Goal: Information Seeking & Learning: Find specific fact

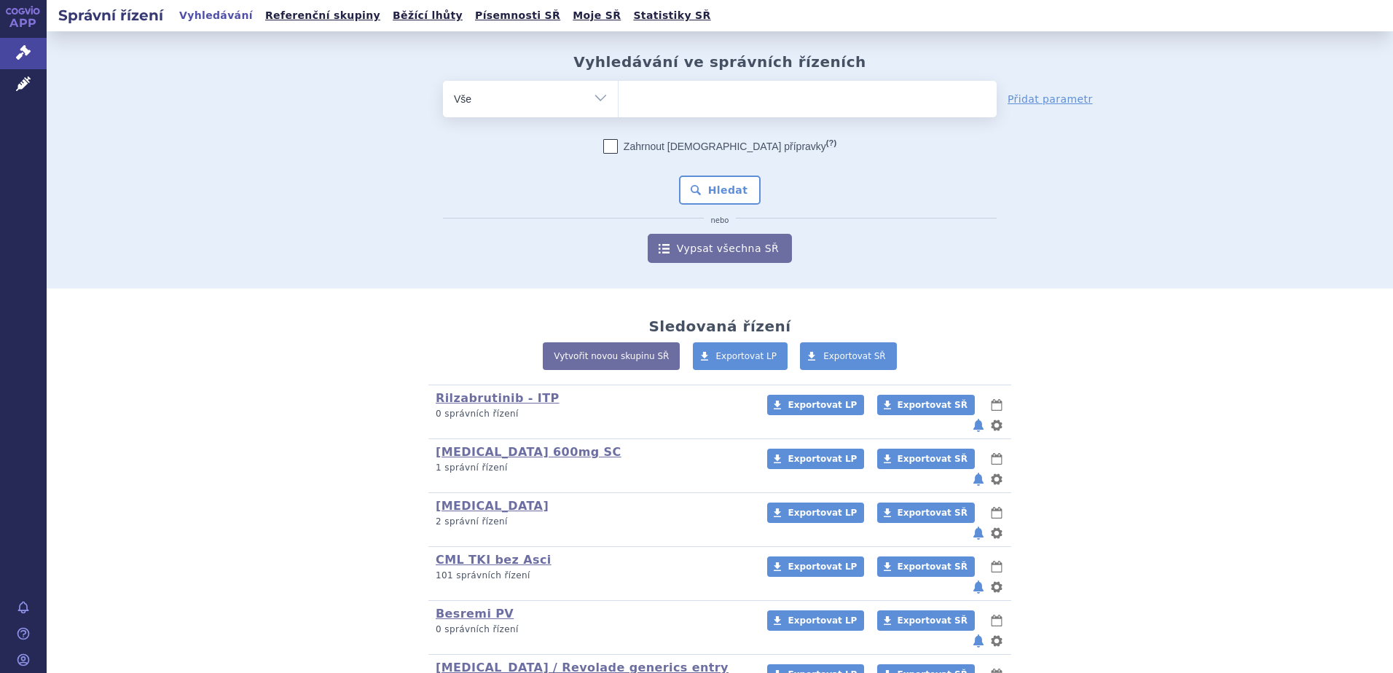
click at [658, 91] on ul at bounding box center [808, 96] width 378 height 31
click at [619, 91] on select at bounding box center [618, 98] width 1 height 36
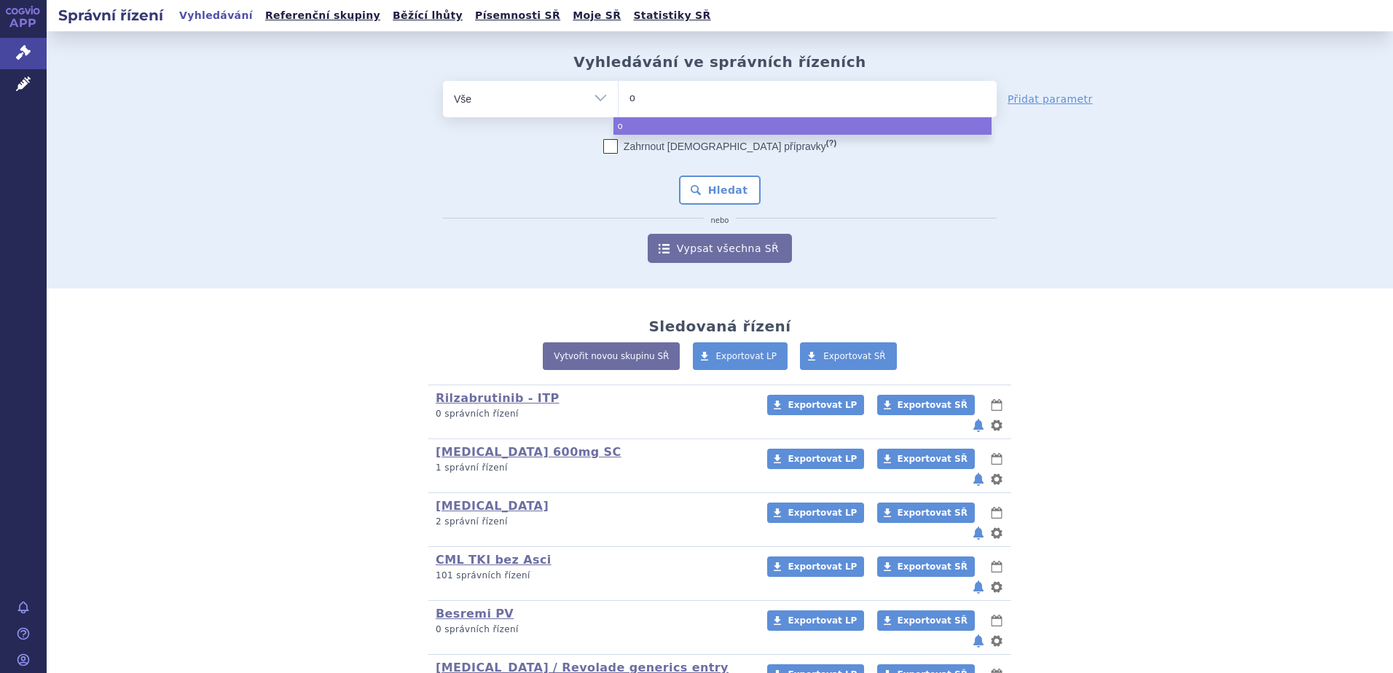
type input "om"
type input "omj"
type input "omjja"
type input "omjjara"
select select "omjjara"
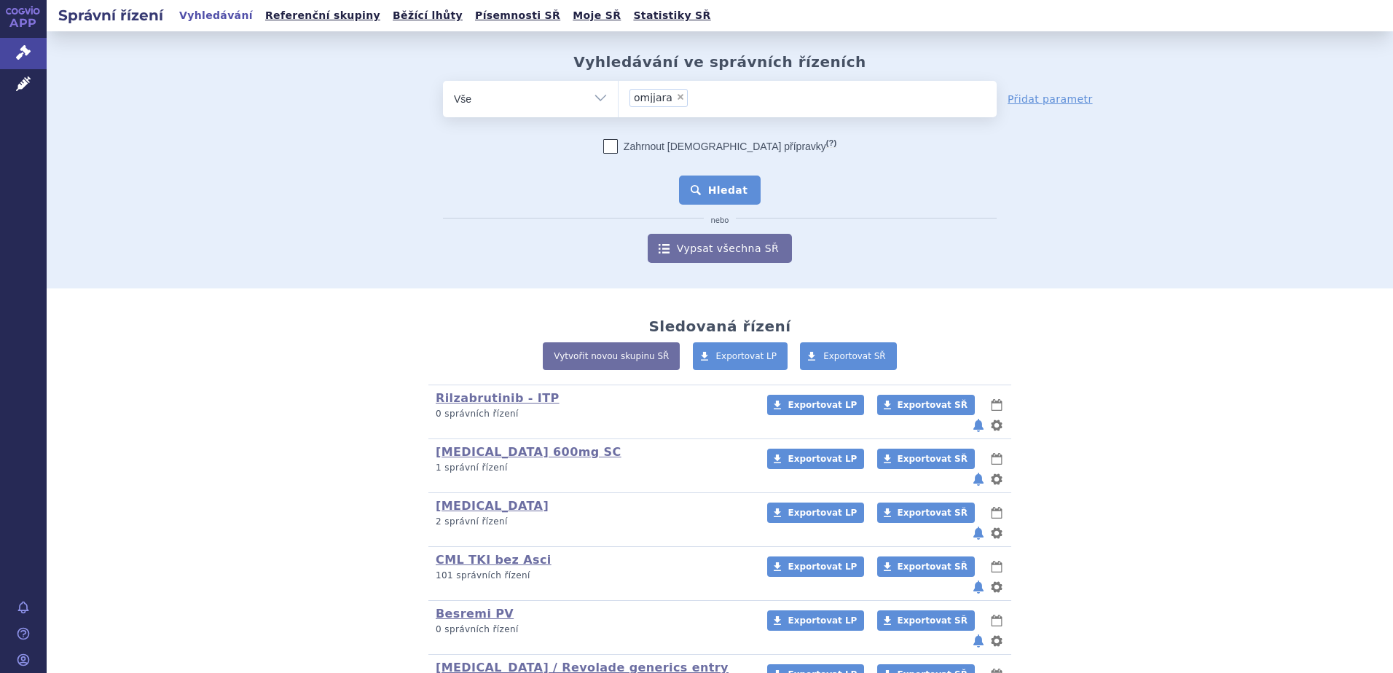
click at [697, 192] on button "Hledat" at bounding box center [720, 190] width 82 height 29
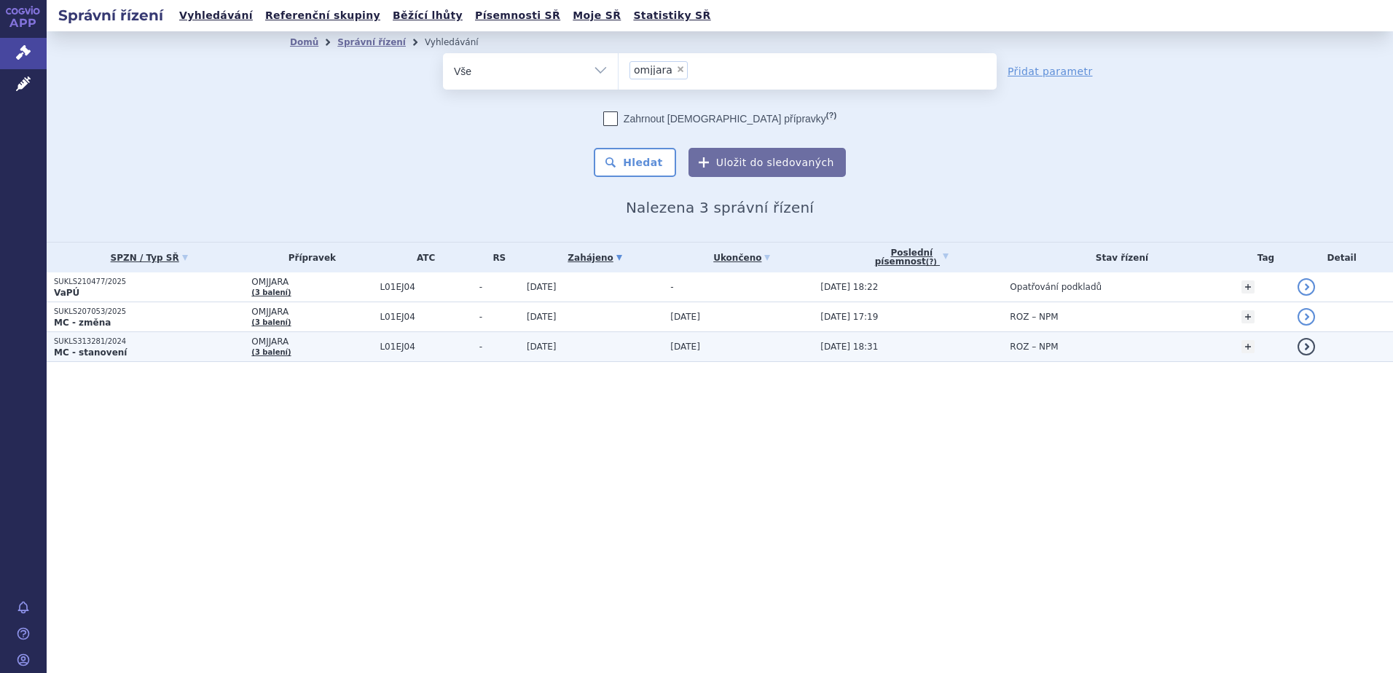
click at [358, 353] on td "OMJJARA (3 balení)" at bounding box center [308, 347] width 128 height 30
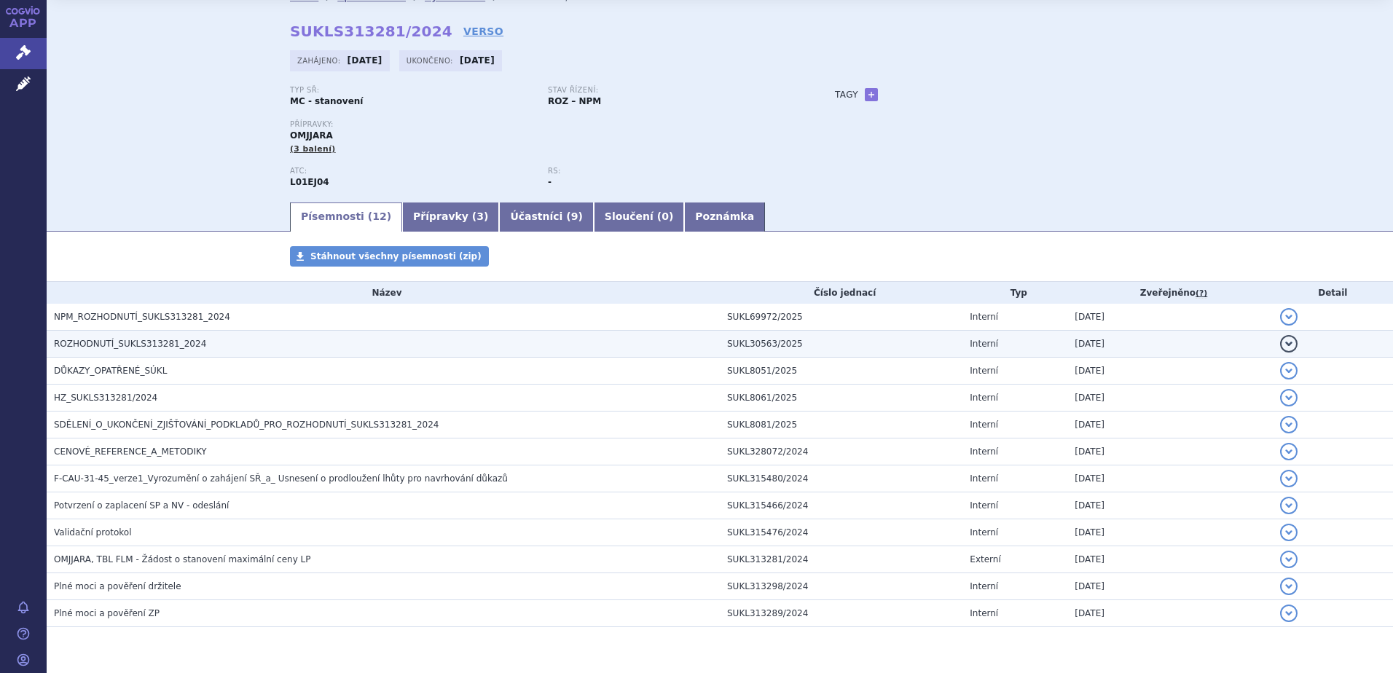
scroll to position [87, 0]
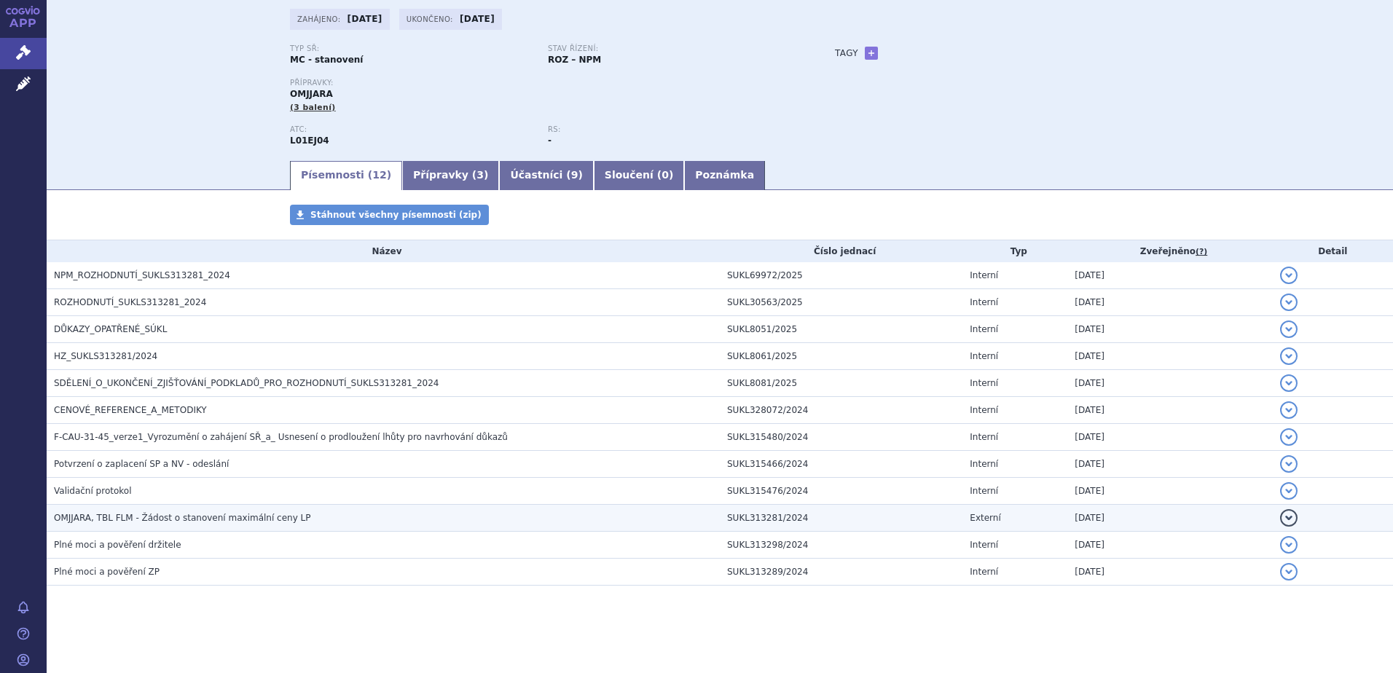
click at [339, 520] on h3 "OMJJARA, TBL FLM - Žádost o stanovení maximální ceny LP" at bounding box center [387, 518] width 666 height 15
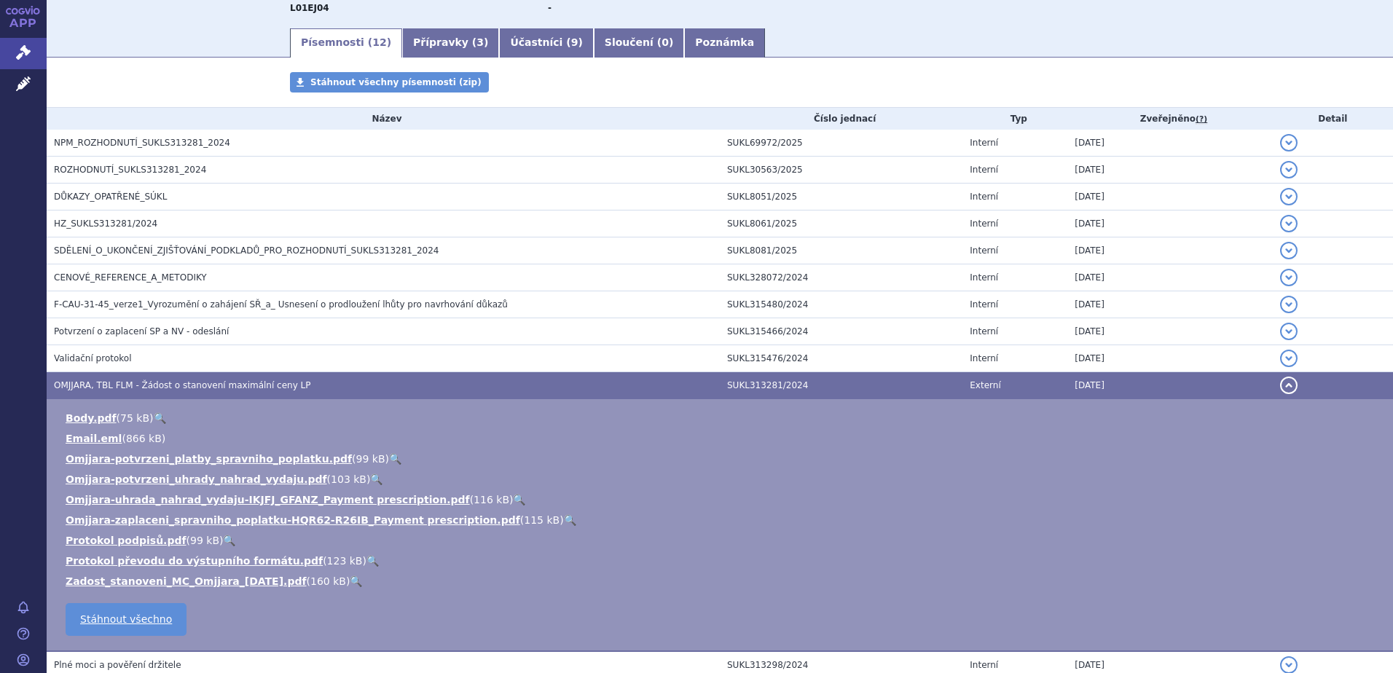
scroll to position [232, 0]
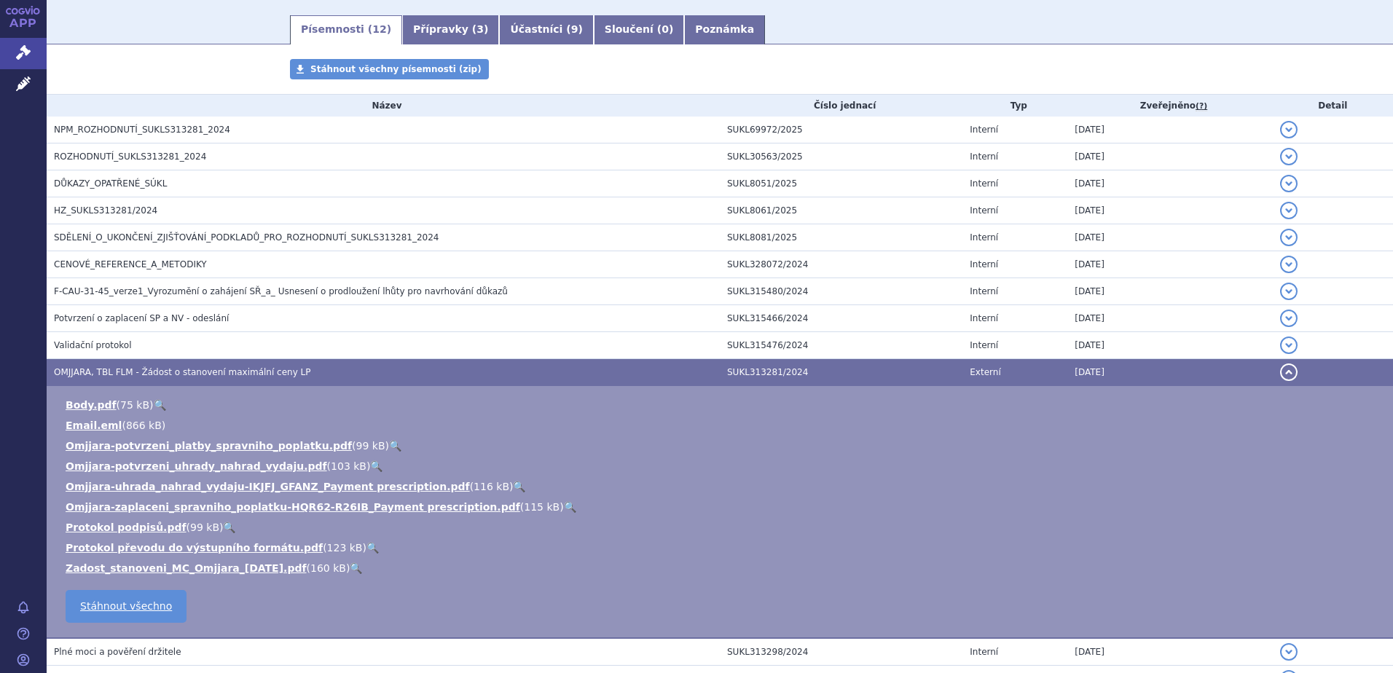
click at [350, 569] on link "🔍" at bounding box center [356, 569] width 12 height 12
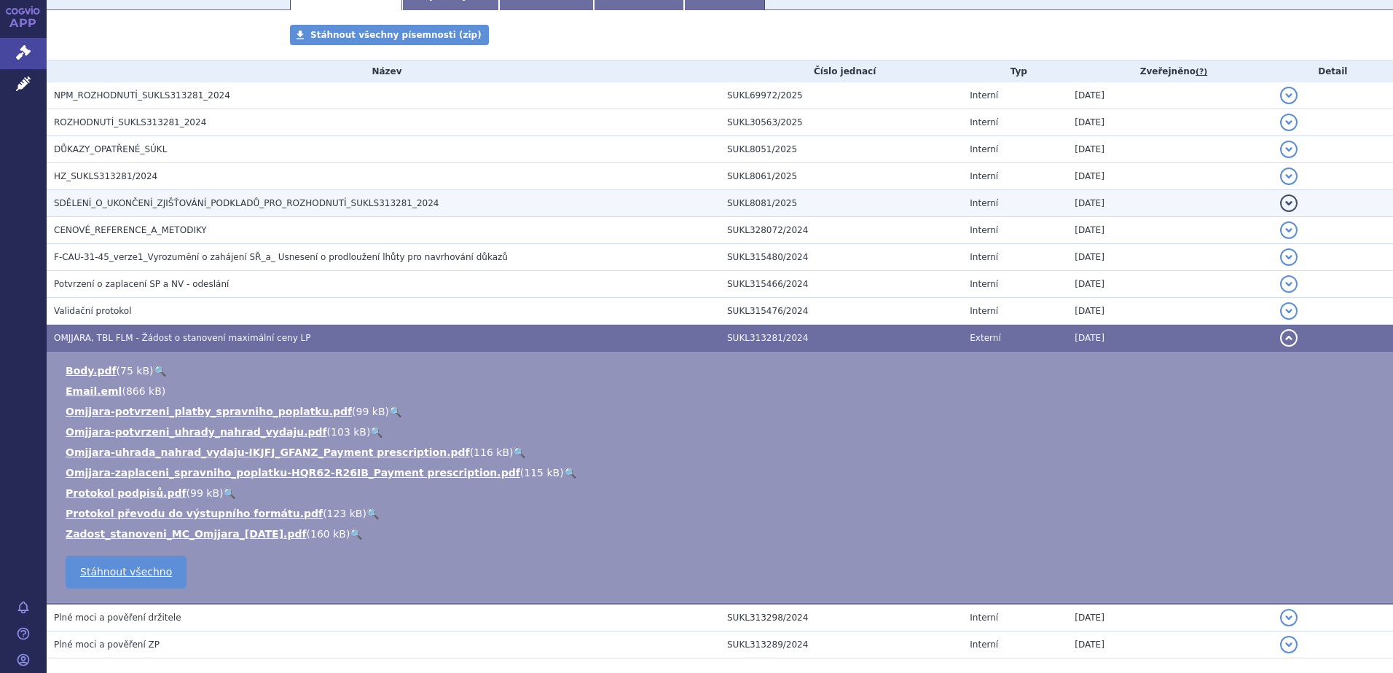
scroll to position [194, 0]
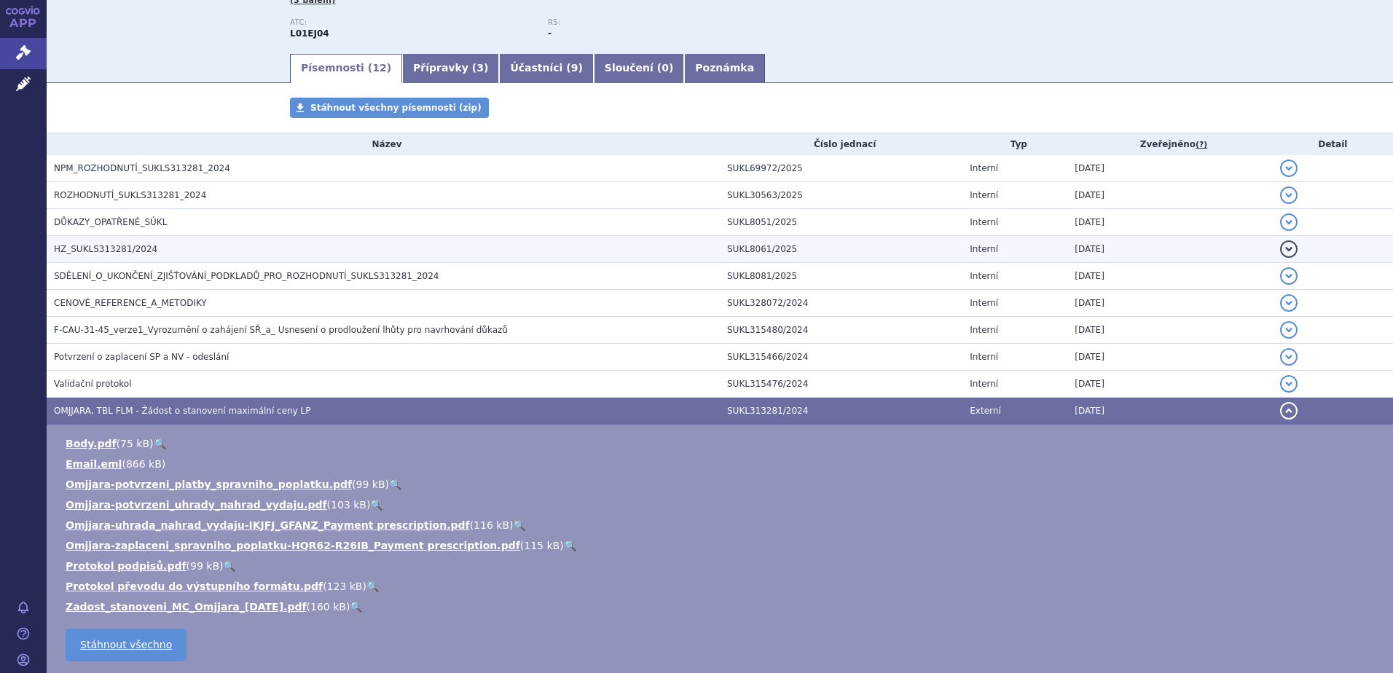
click at [490, 254] on h3 "HZ_SUKLS313281/2024" at bounding box center [387, 249] width 666 height 15
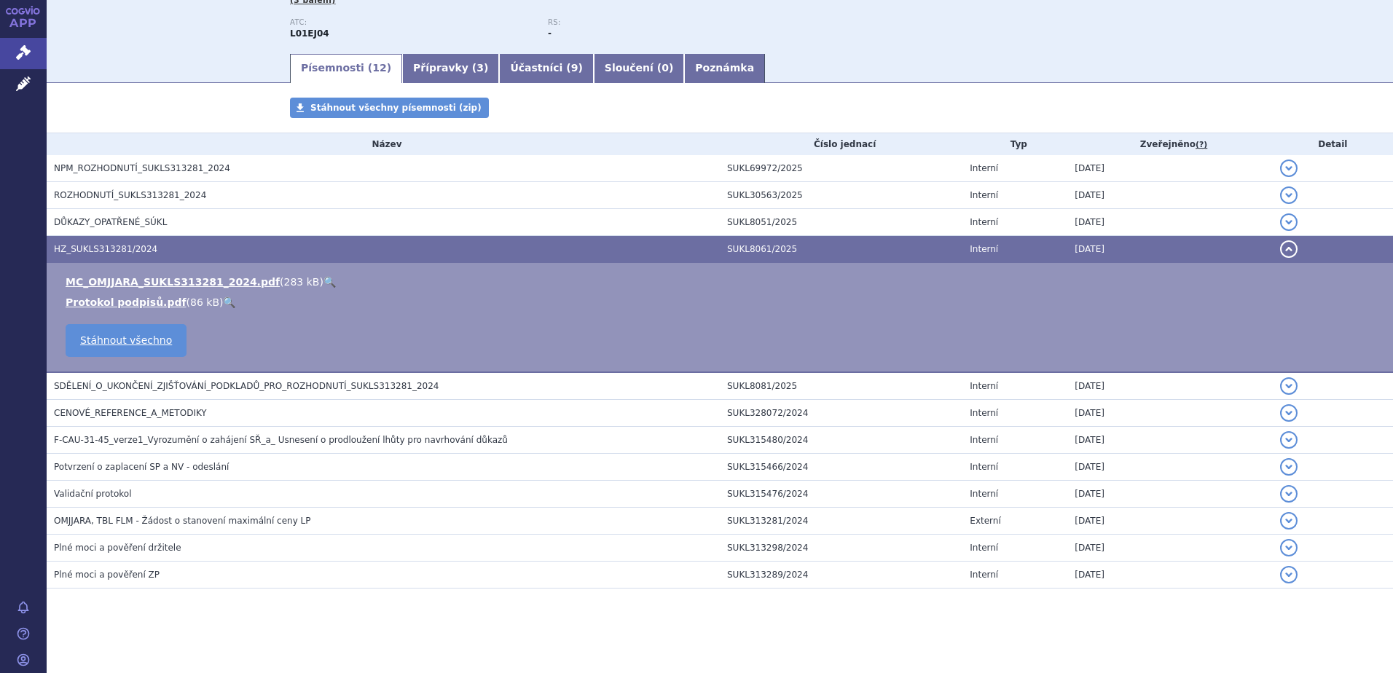
click at [324, 276] on link "🔍" at bounding box center [330, 282] width 12 height 12
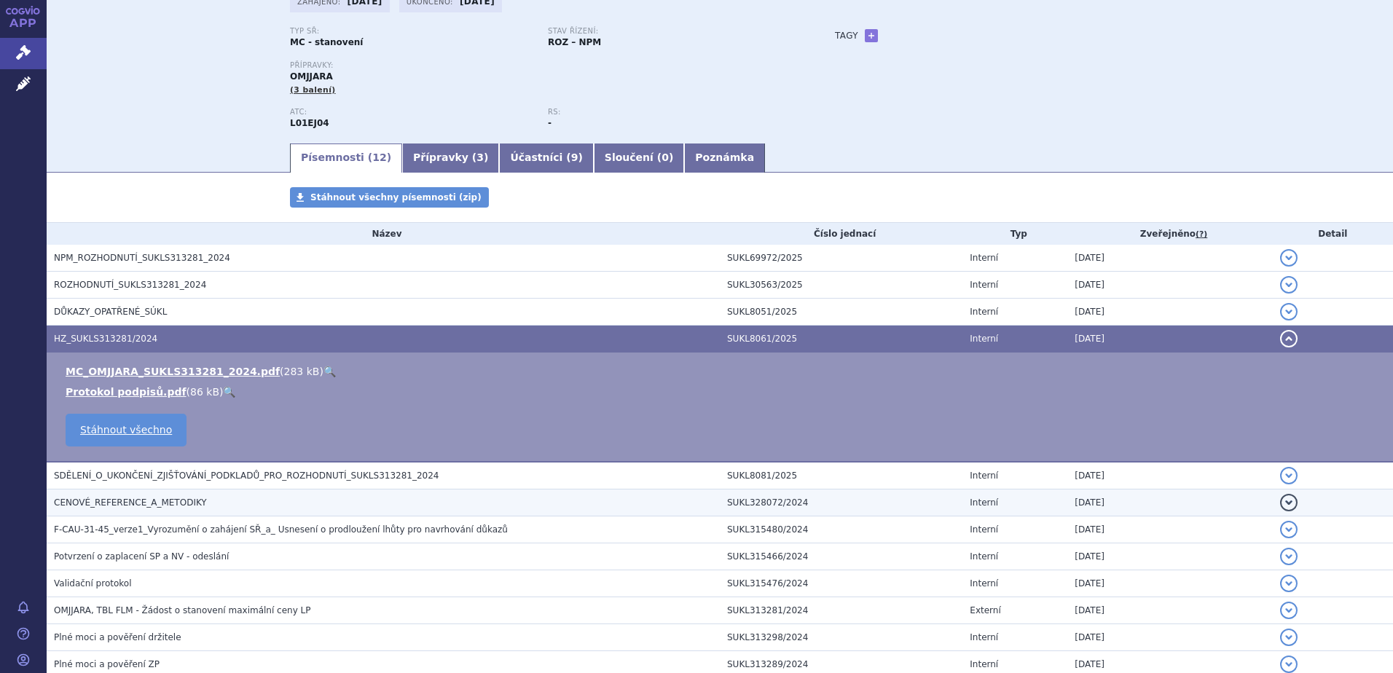
scroll to position [0, 0]
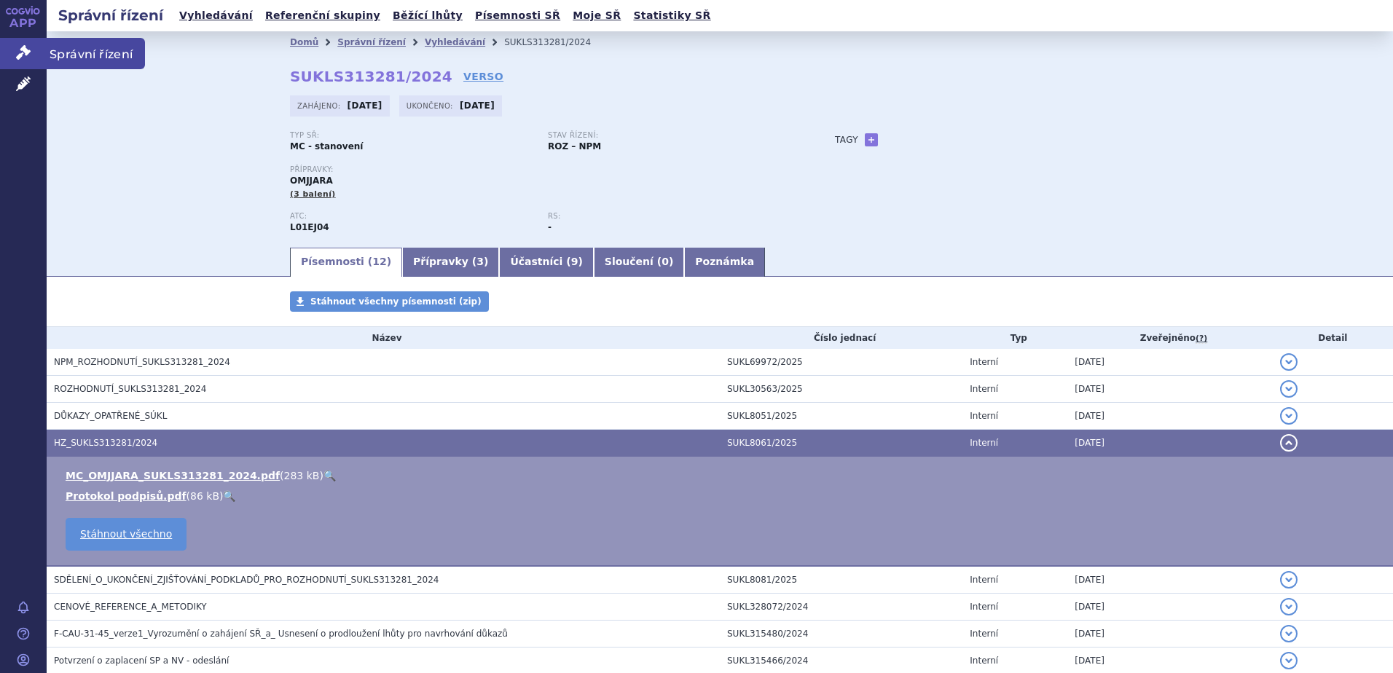
click at [23, 52] on icon at bounding box center [23, 52] width 15 height 15
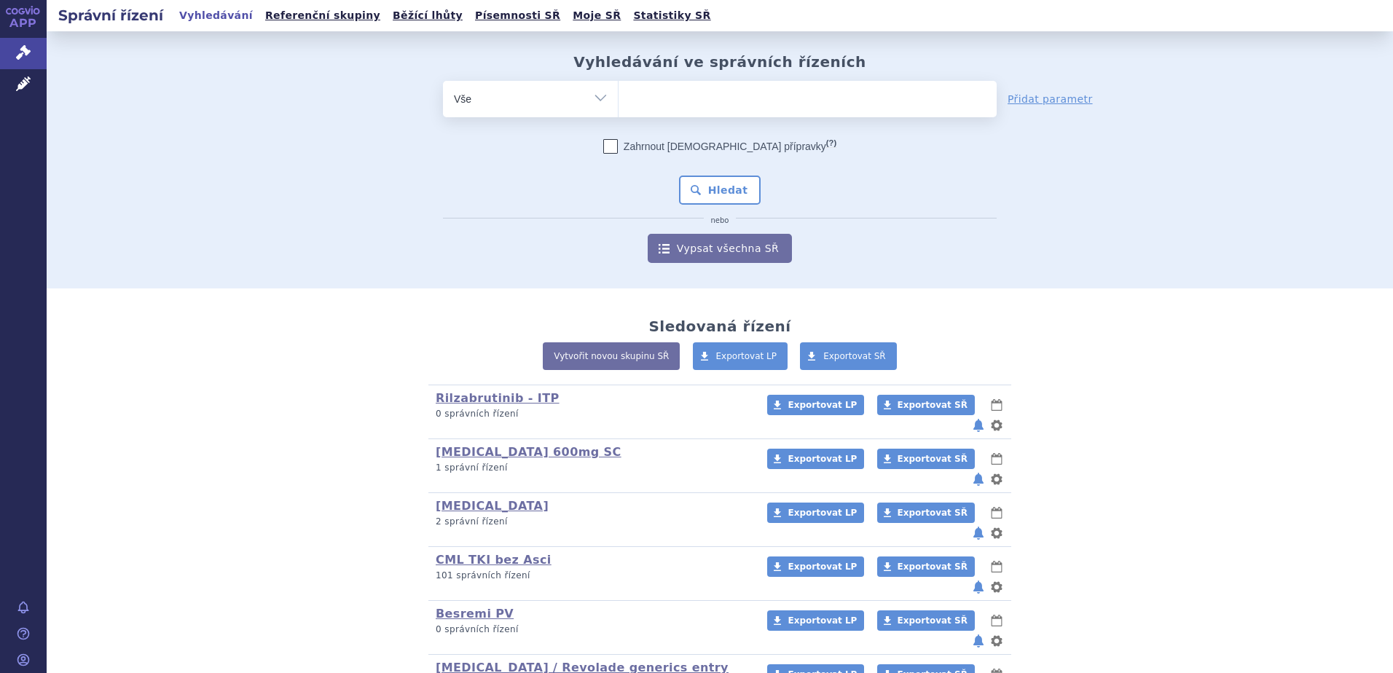
click at [598, 100] on select "Vše Spisová značka Typ SŘ Přípravek/SUKL kód Účastník/Držitel" at bounding box center [530, 97] width 175 height 33
select select "filter-procedure-type"
click at [443, 81] on select "Vše Spisová značka Typ SŘ Přípravek/SUKL kód Účastník/Držitel" at bounding box center [530, 97] width 175 height 33
click at [664, 101] on ul at bounding box center [808, 96] width 378 height 31
click at [619, 101] on select at bounding box center [618, 98] width 1 height 36
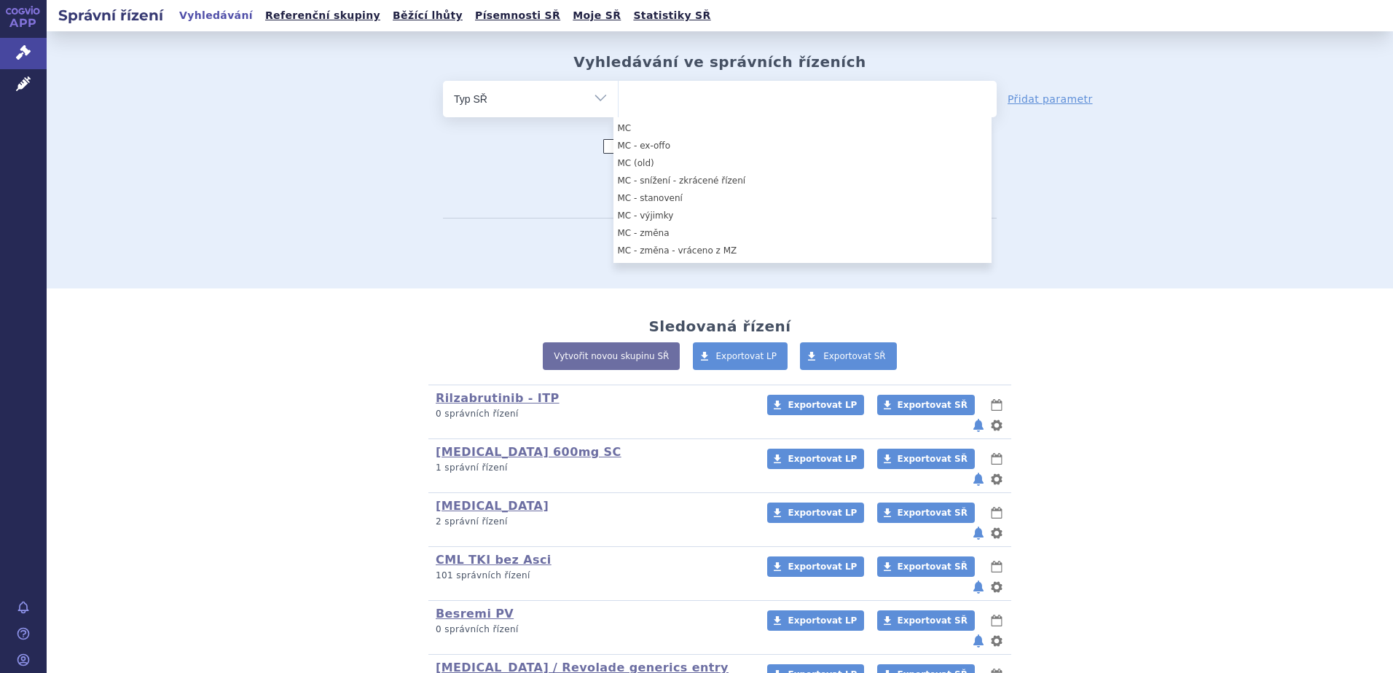
scroll to position [568, 0]
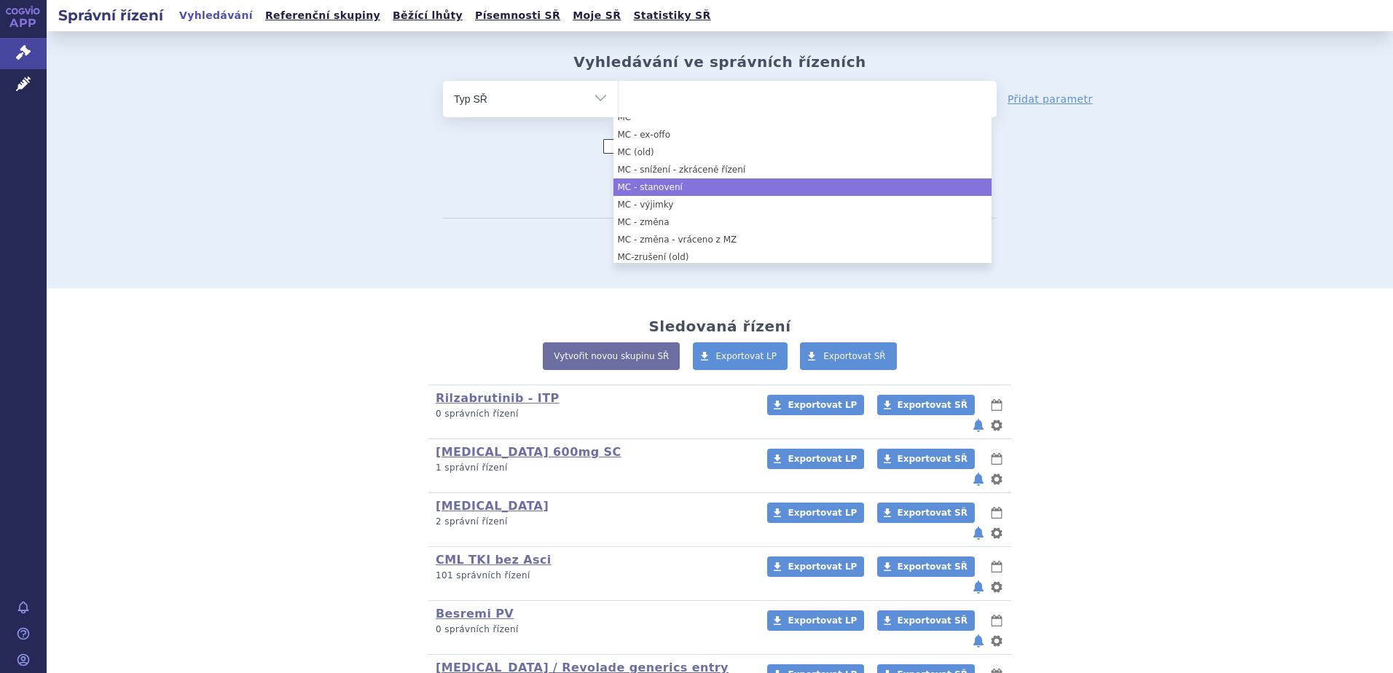
select select "0bc4228b-e714-43da-98aa-3c4b17ab1bec"
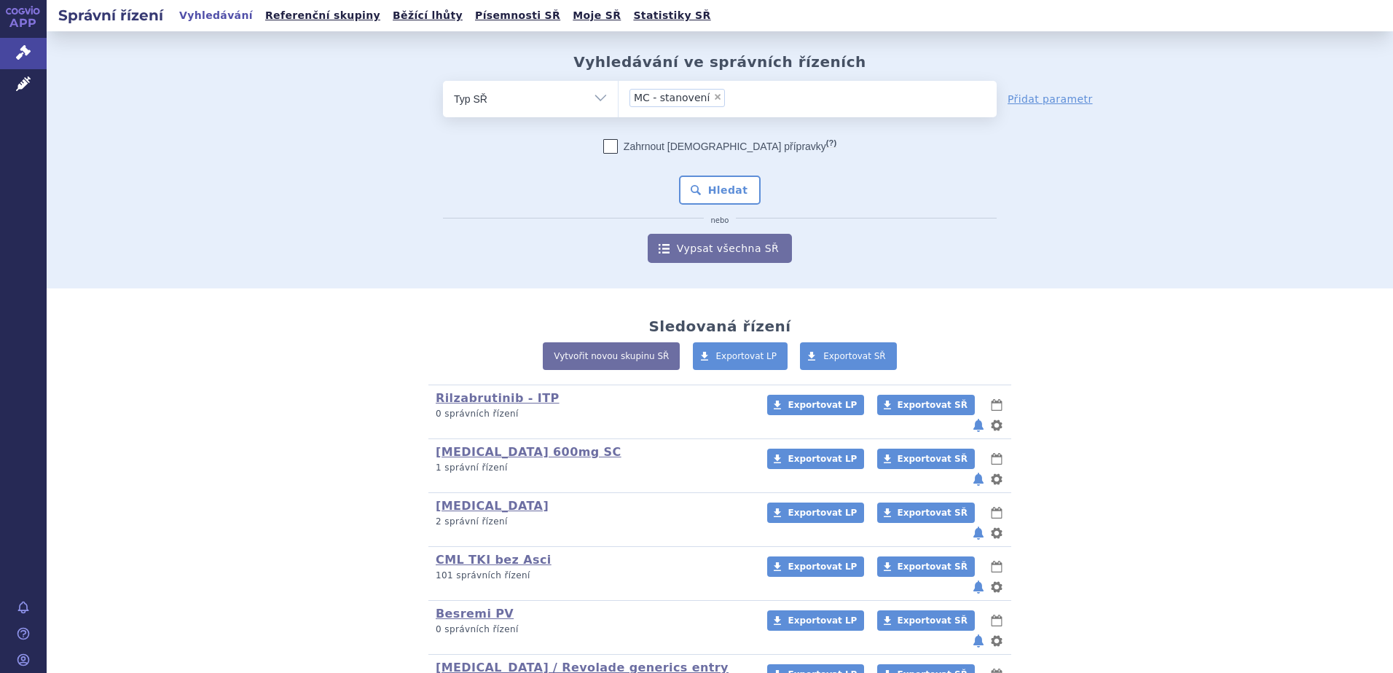
click at [755, 188] on div "Zahrnout bratrské přípravky (?) Hledat nebo Vypsat všechna SŘ" at bounding box center [720, 201] width 554 height 124
click at [747, 188] on button "Hledat" at bounding box center [720, 190] width 82 height 29
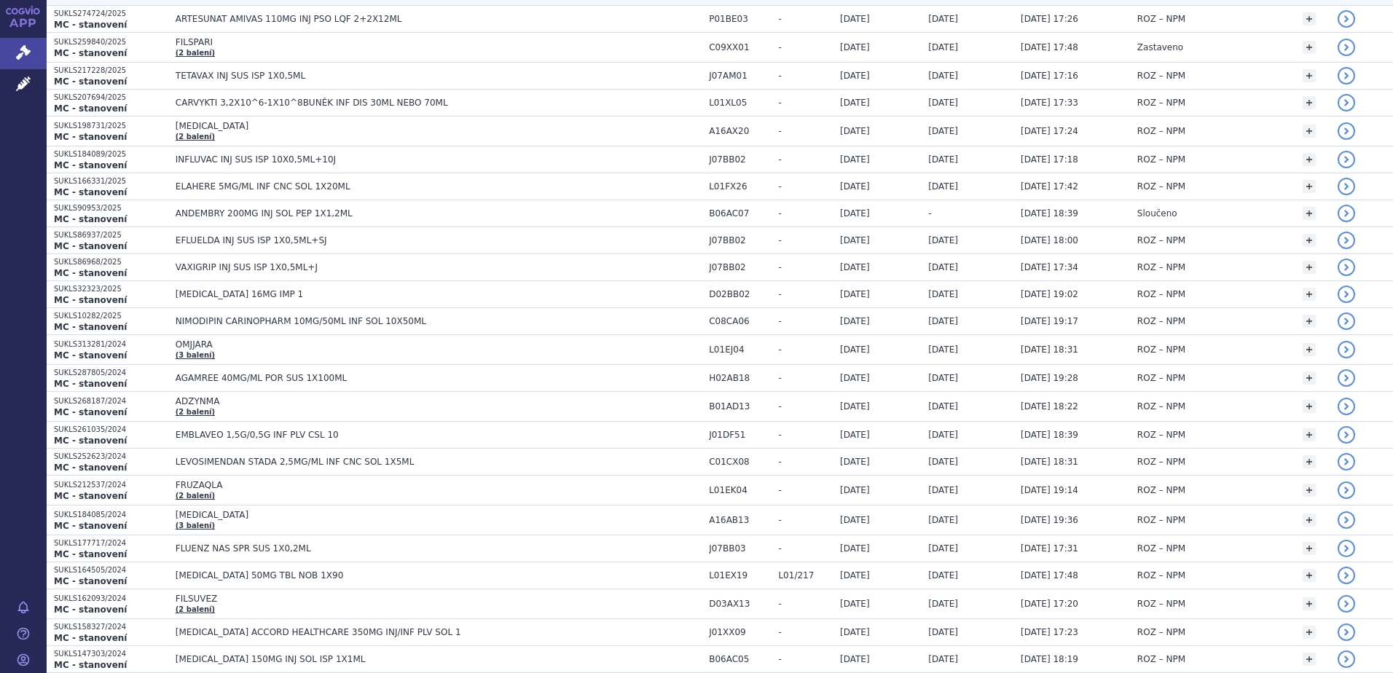
scroll to position [510, 0]
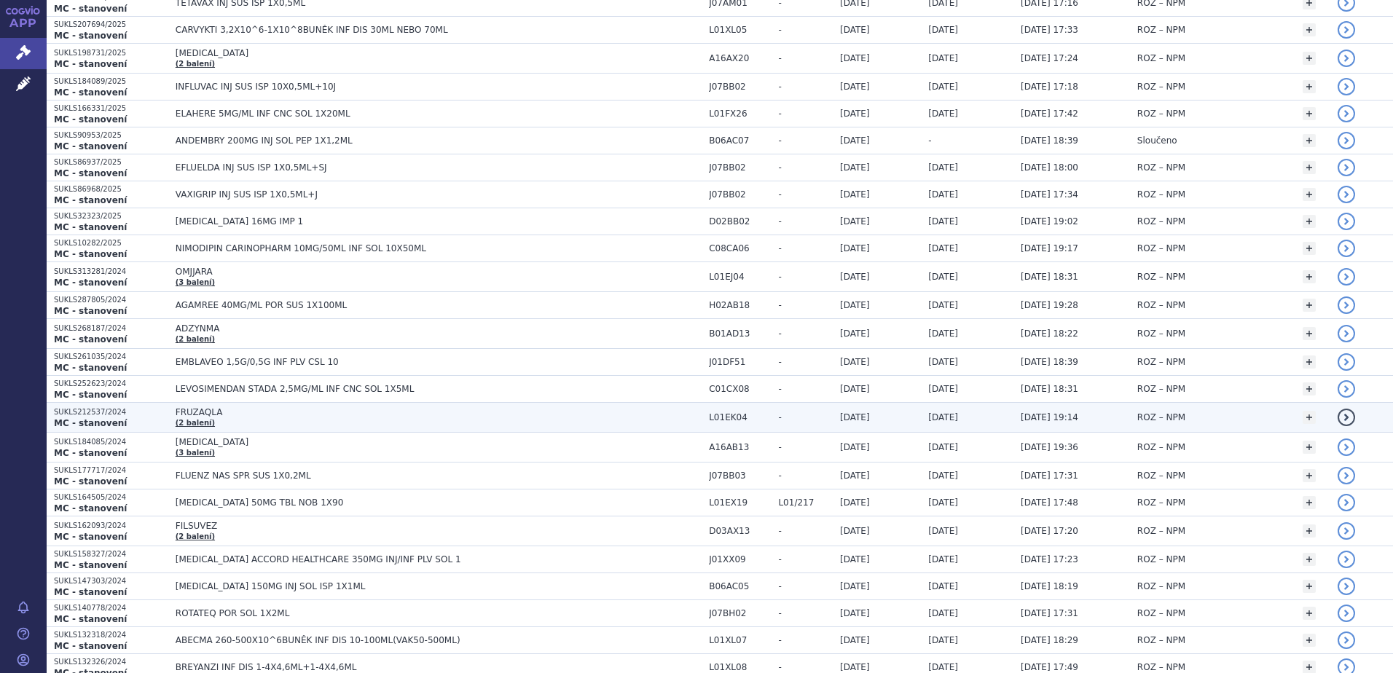
click at [512, 415] on span "FRUZAQLA" at bounding box center [358, 412] width 364 height 10
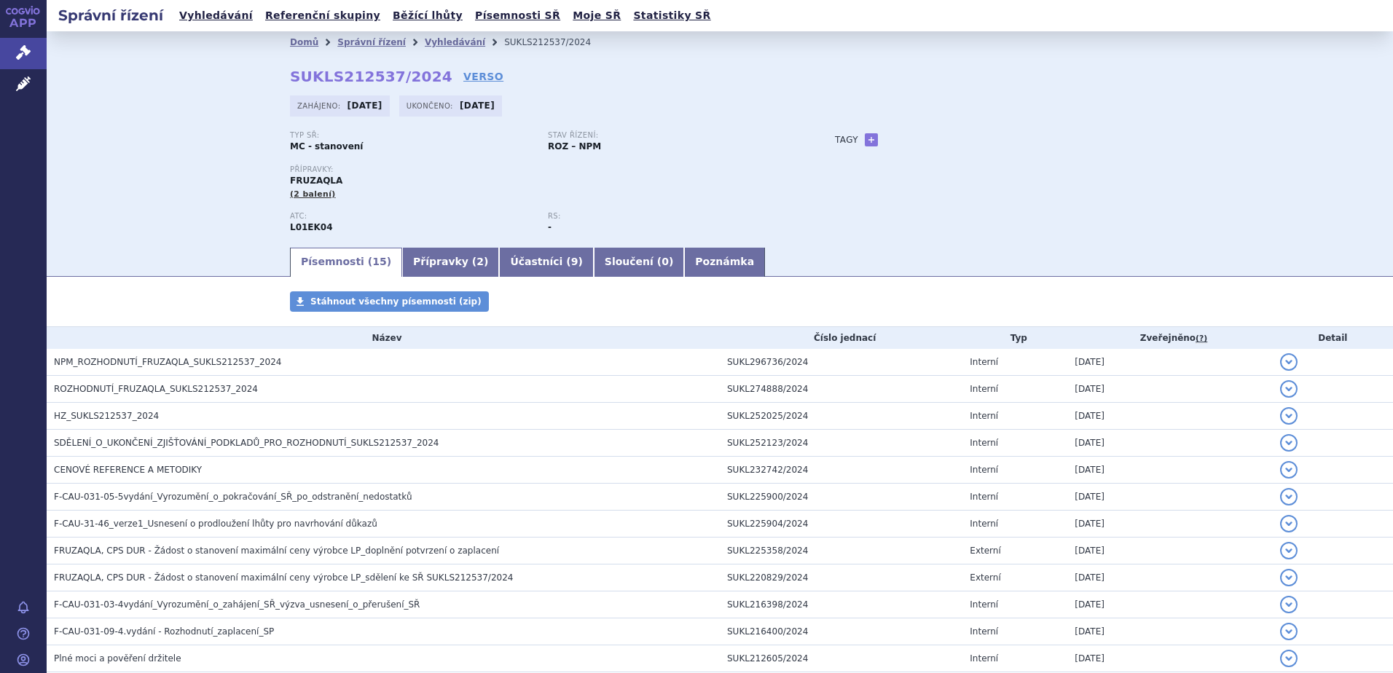
click at [310, 179] on span "FRUZAQLA" at bounding box center [316, 181] width 52 height 10
copy span "FRUZAQLA"
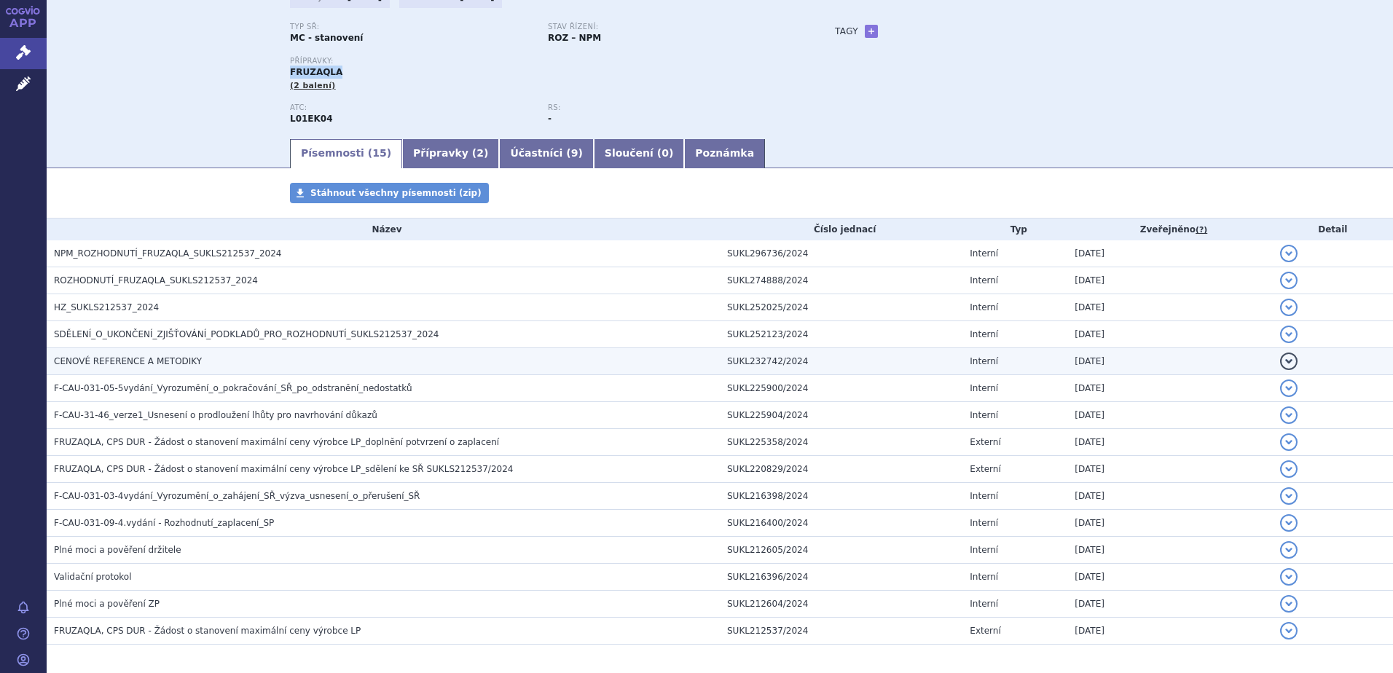
scroll to position [168, 0]
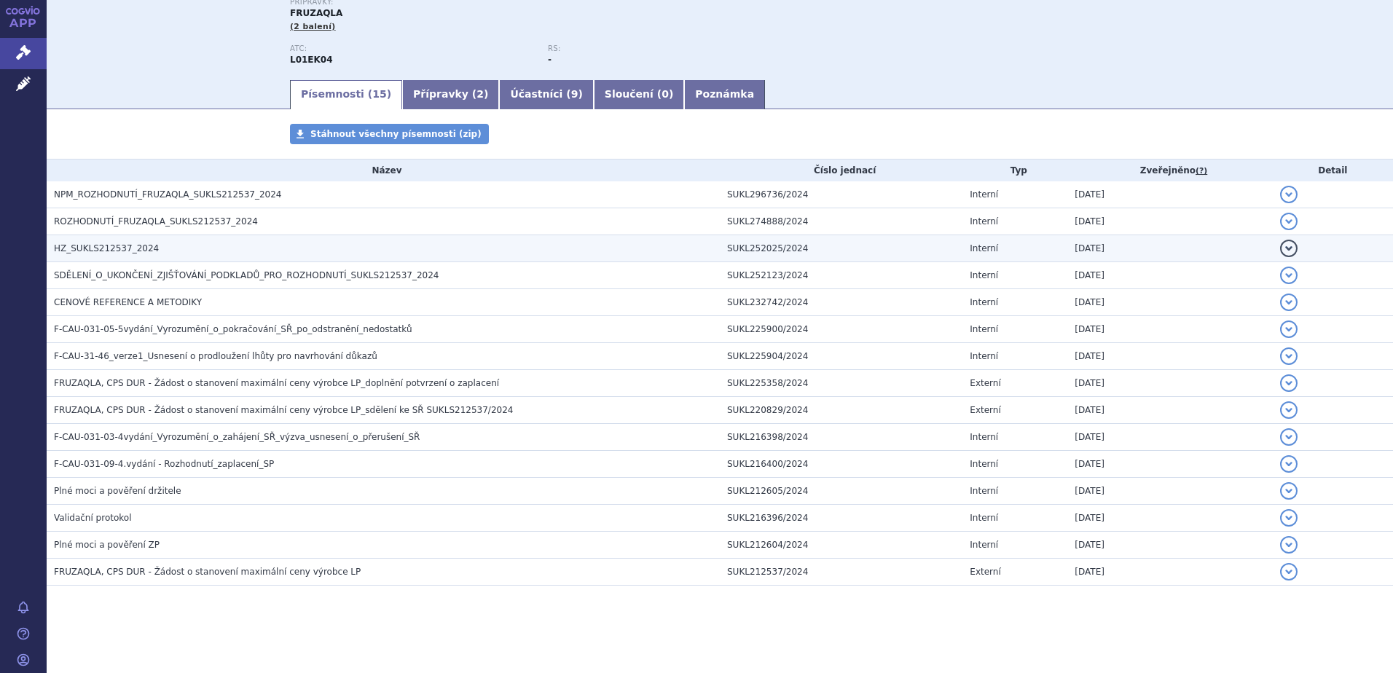
click at [200, 242] on h3 "HZ_SUKLS212537_2024" at bounding box center [387, 248] width 666 height 15
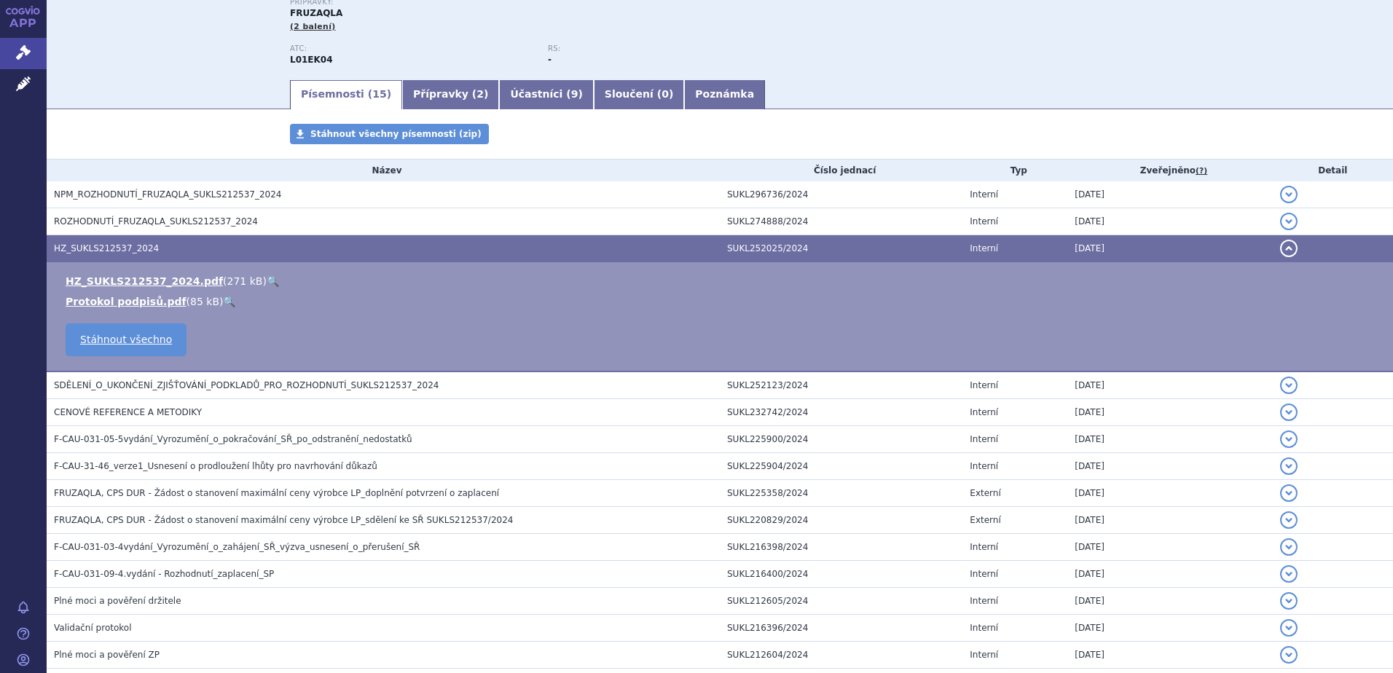
click at [267, 279] on link "🔍" at bounding box center [273, 281] width 12 height 12
